Goal: Task Accomplishment & Management: Manage account settings

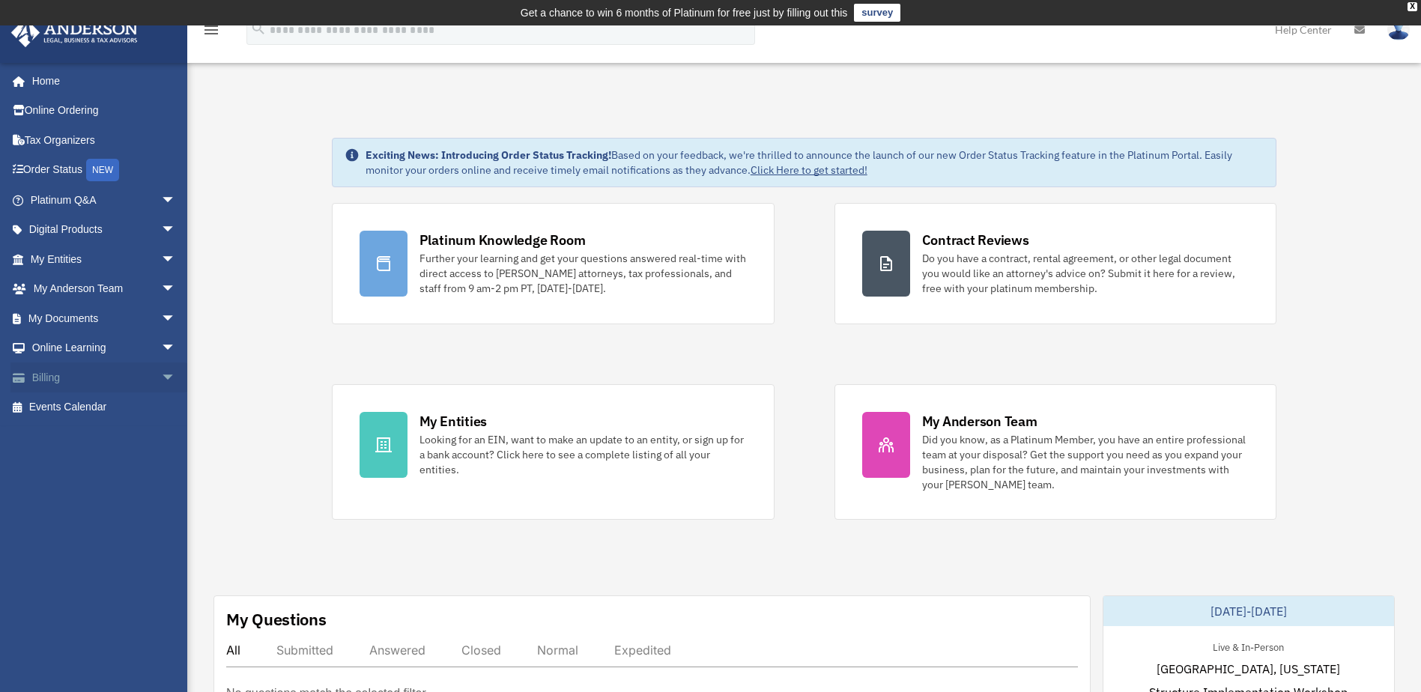
click at [161, 375] on span "arrow_drop_down" at bounding box center [176, 378] width 30 height 31
click at [88, 429] on link "Past Invoices" at bounding box center [110, 438] width 178 height 30
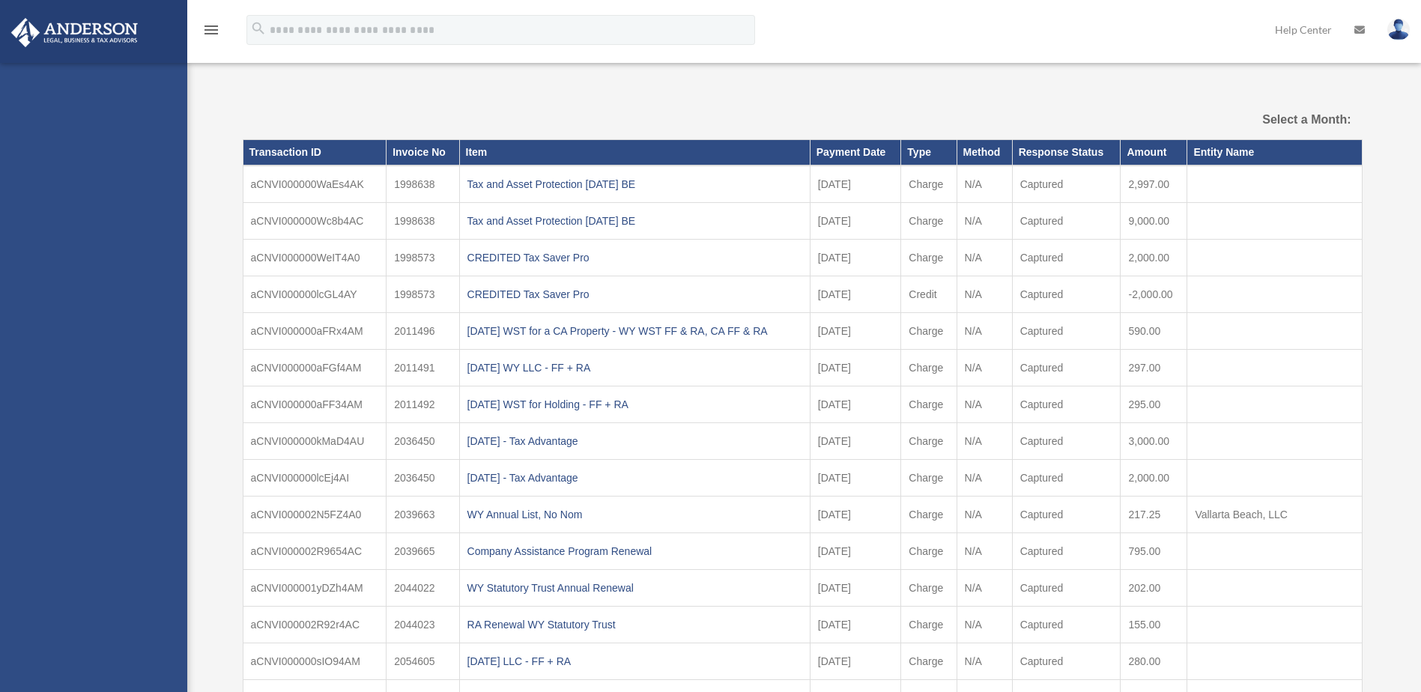
select select
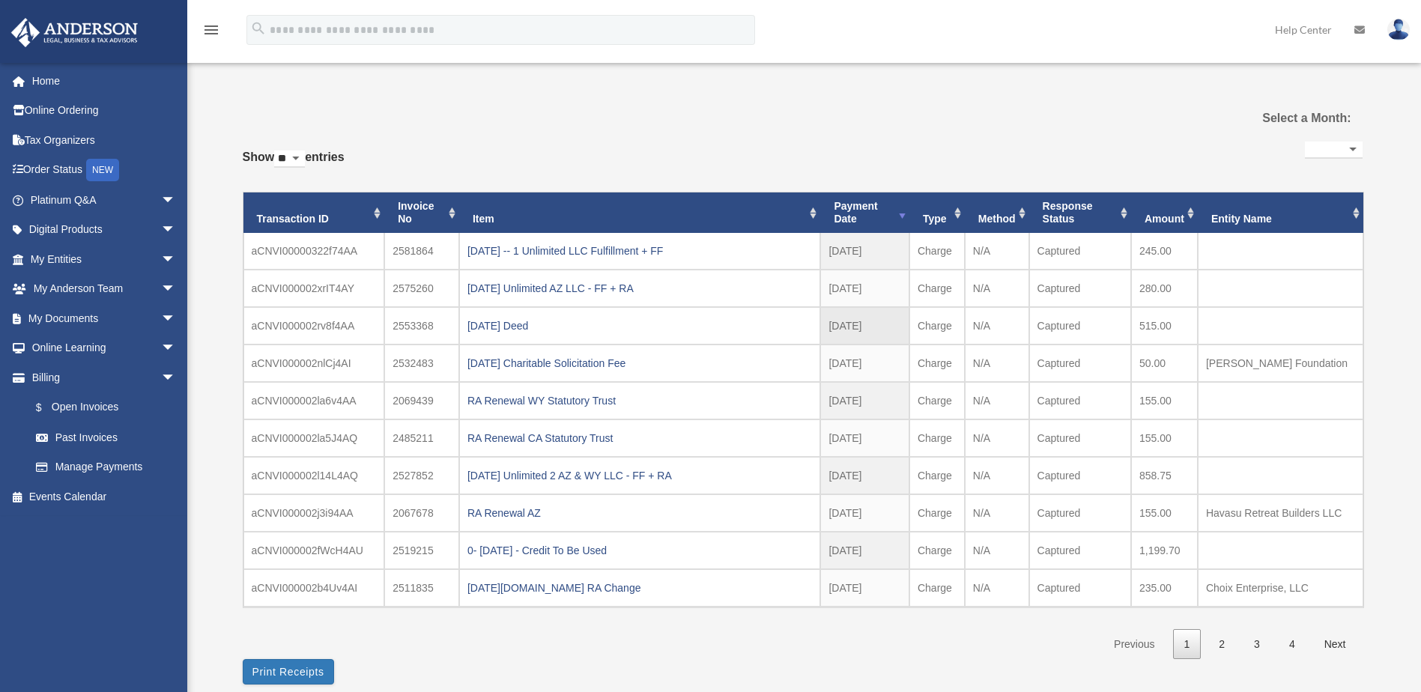
scroll to position [75, 0]
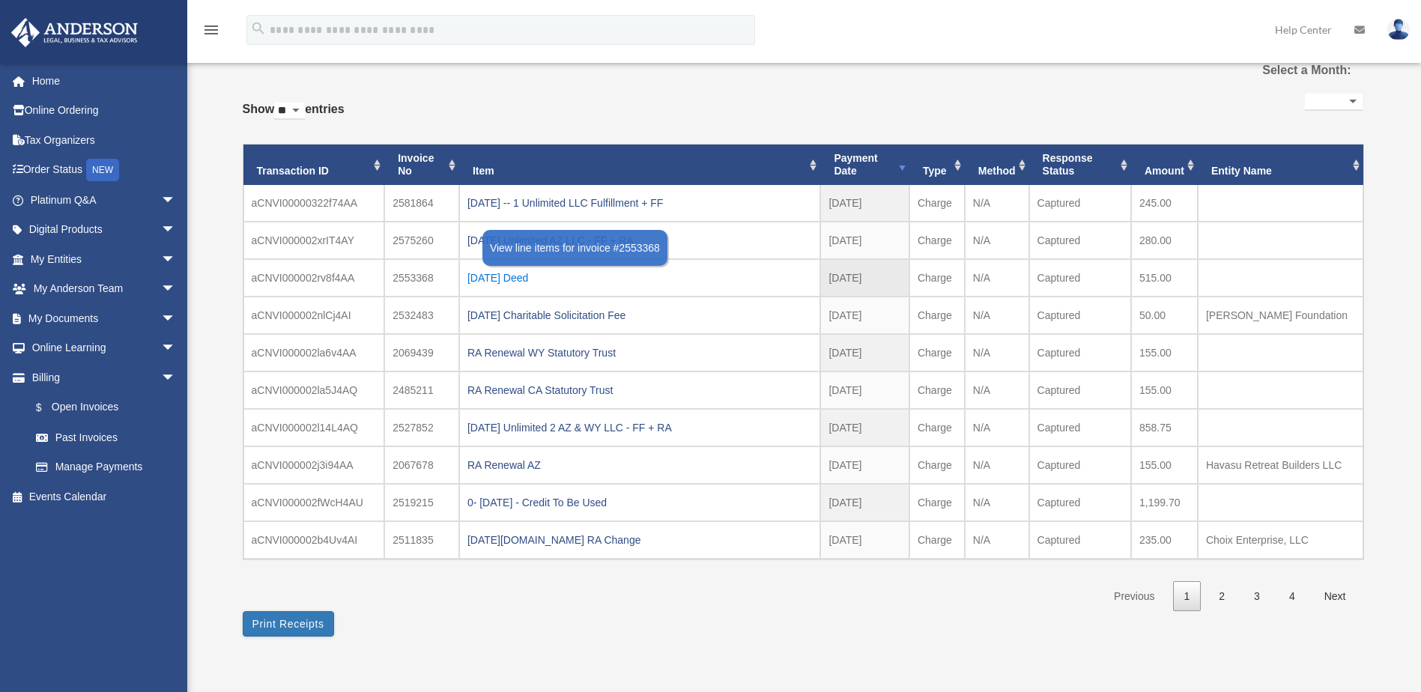
click at [507, 276] on div "[DATE] Deed" at bounding box center [640, 277] width 345 height 21
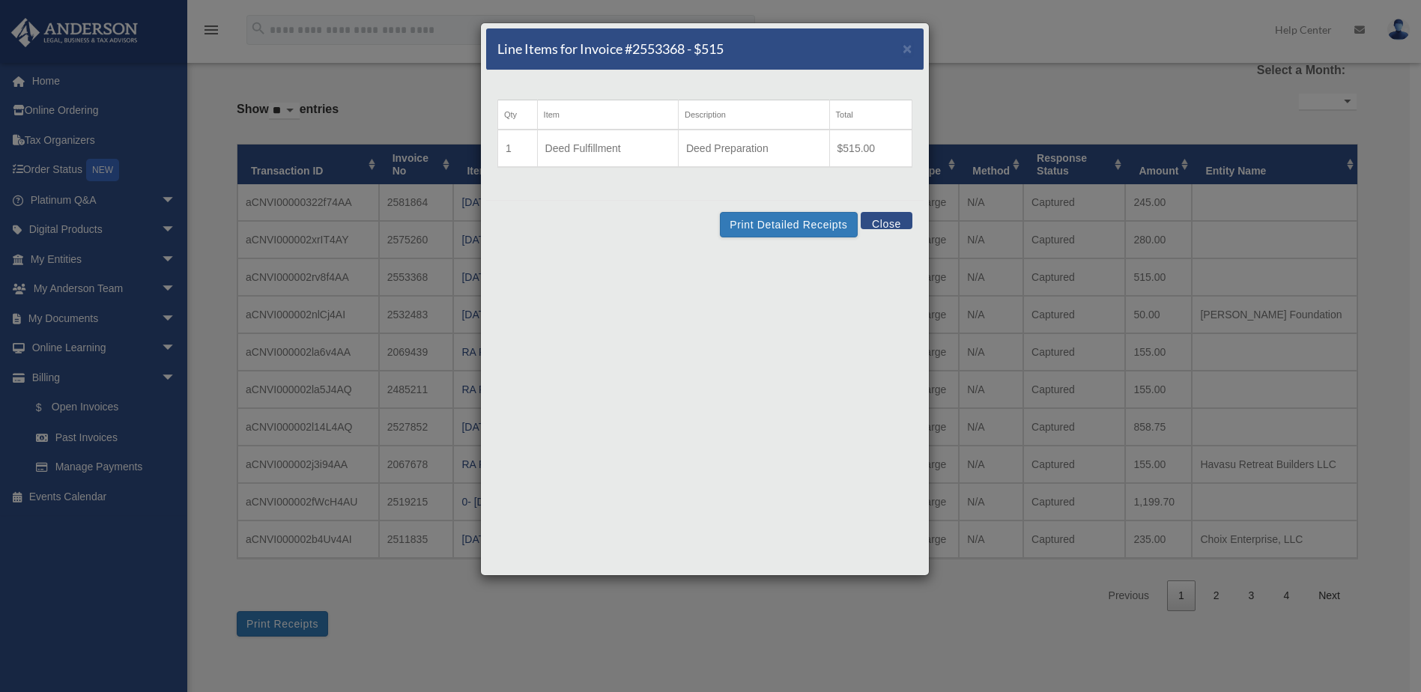
drag, startPoint x: 916, startPoint y: 38, endPoint x: 916, endPoint y: 58, distance: 20.2
click at [916, 39] on div "Line Items for Invoice #2553368 - $515 ×" at bounding box center [705, 49] width 438 height 42
click at [906, 48] on span "×" at bounding box center [908, 48] width 10 height 17
